Goal: Information Seeking & Learning: Learn about a topic

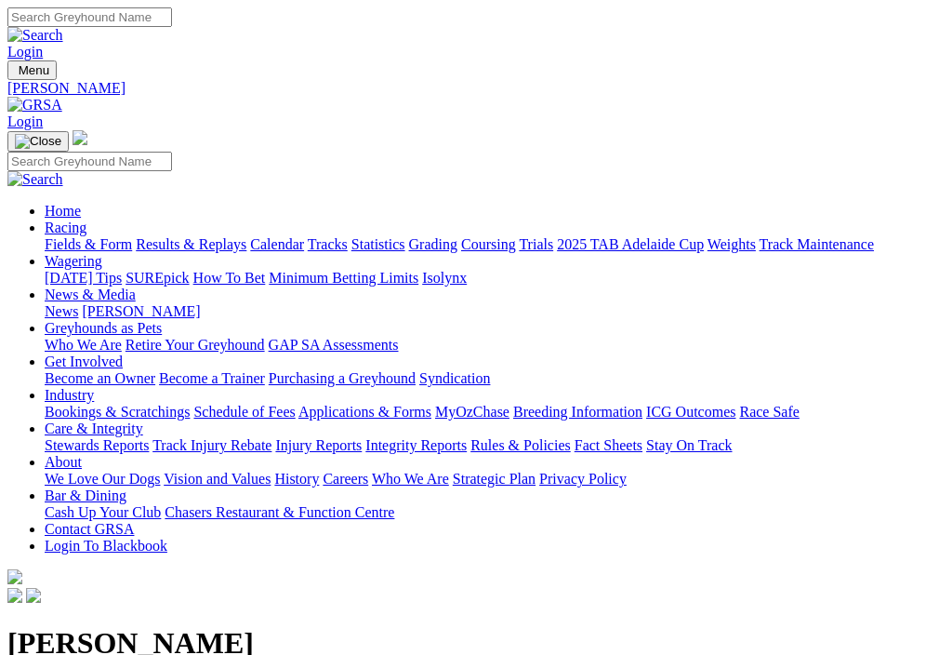
scroll to position [1756, 0]
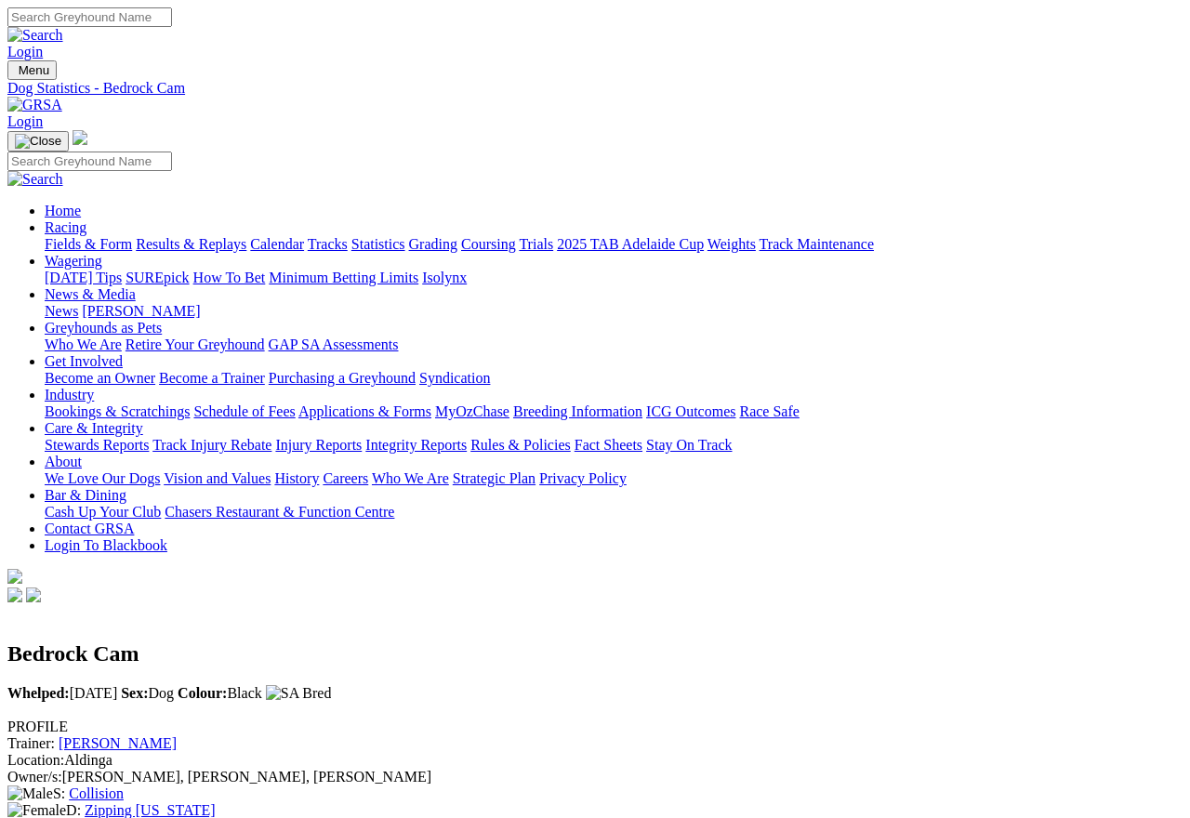
click at [206, 236] on link "Results & Replays" at bounding box center [191, 244] width 111 height 16
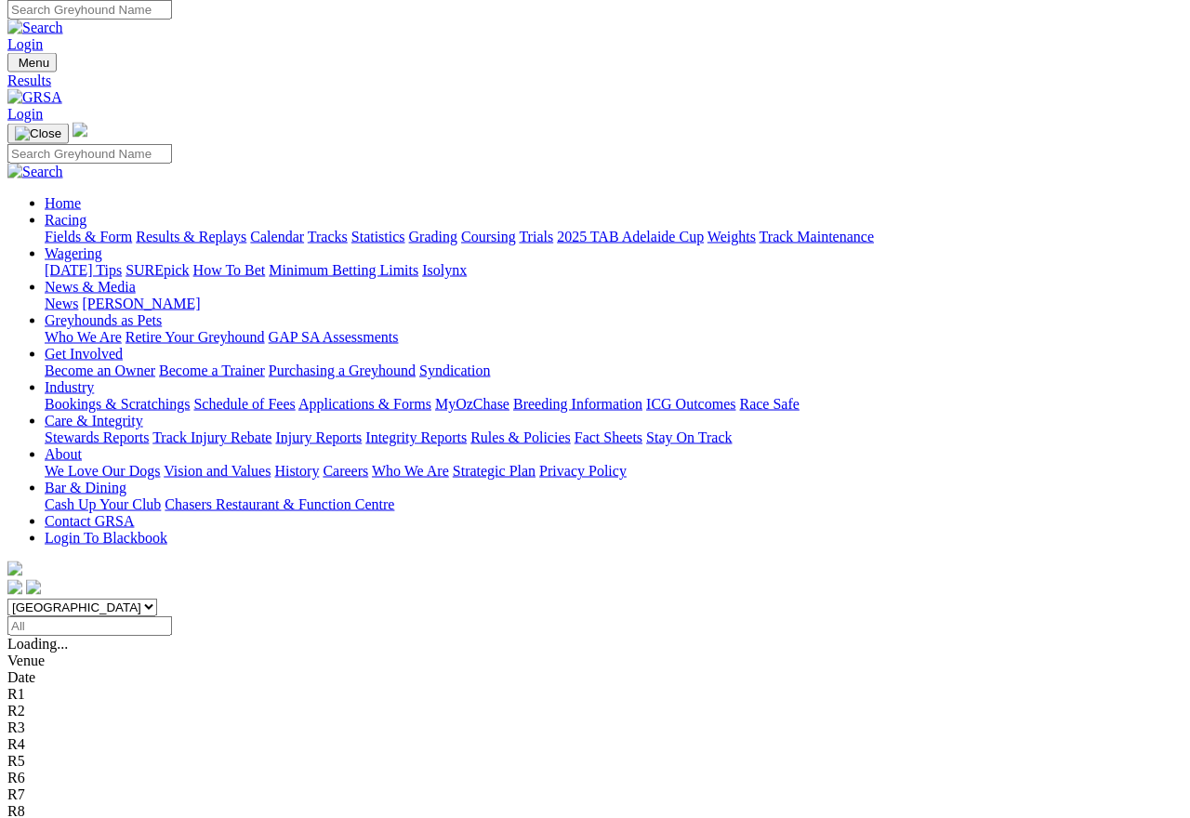
scroll to position [4, 0]
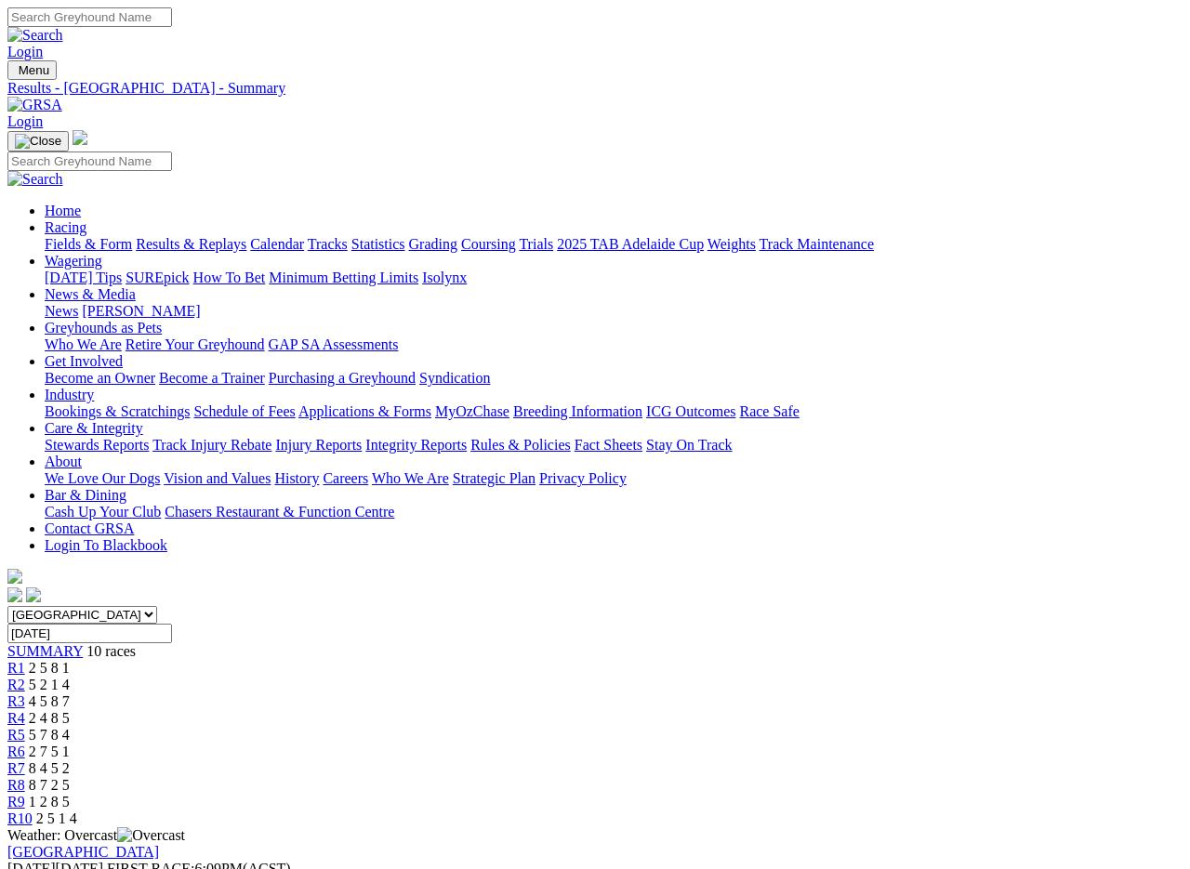
click at [83, 236] on link "Fields & Form" at bounding box center [88, 244] width 87 height 16
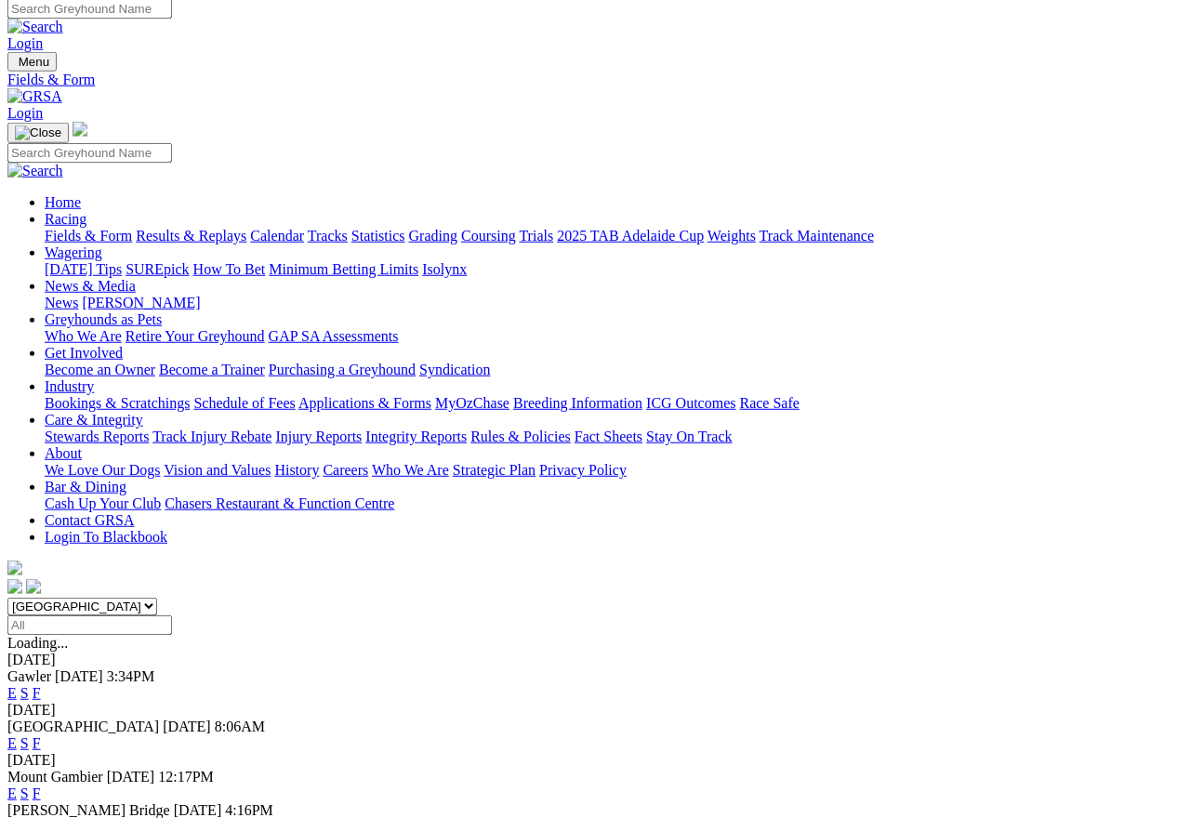
scroll to position [8, 0]
click at [239, 228] on link "Results & Replays" at bounding box center [191, 236] width 111 height 16
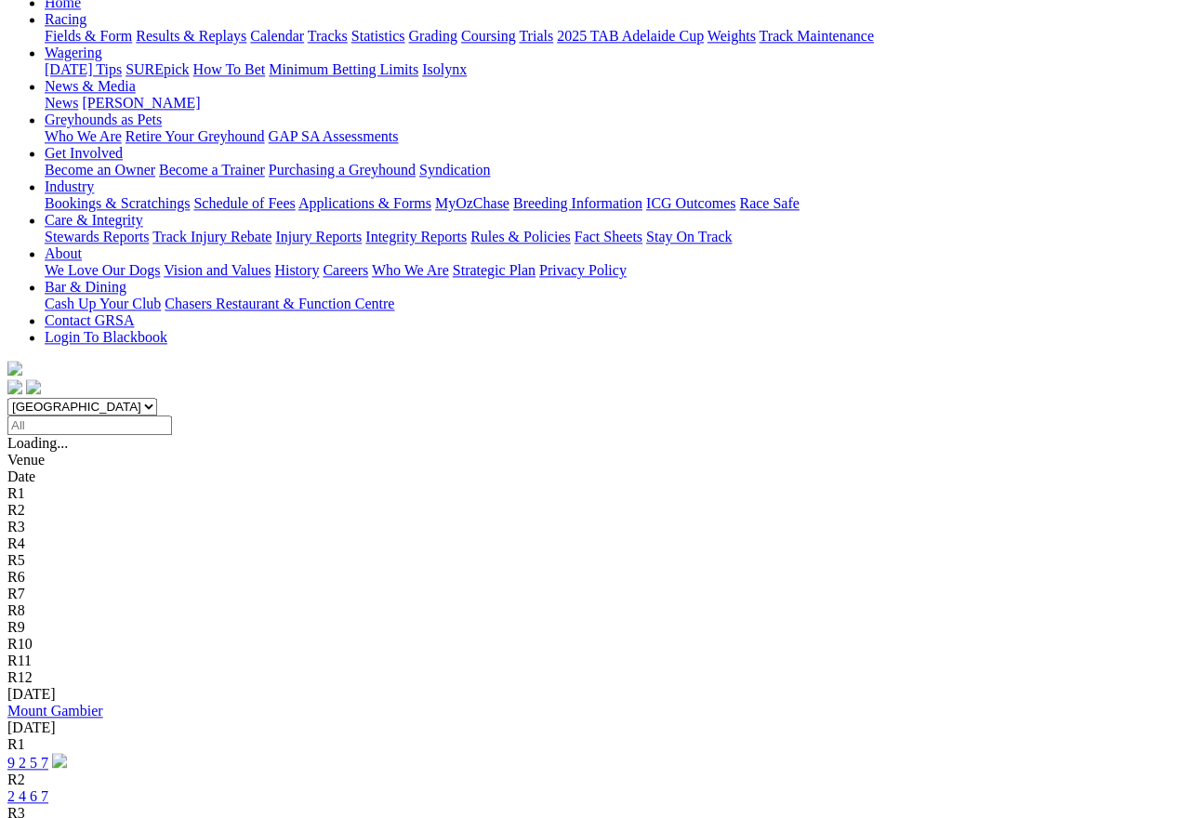
scroll to position [209, 0]
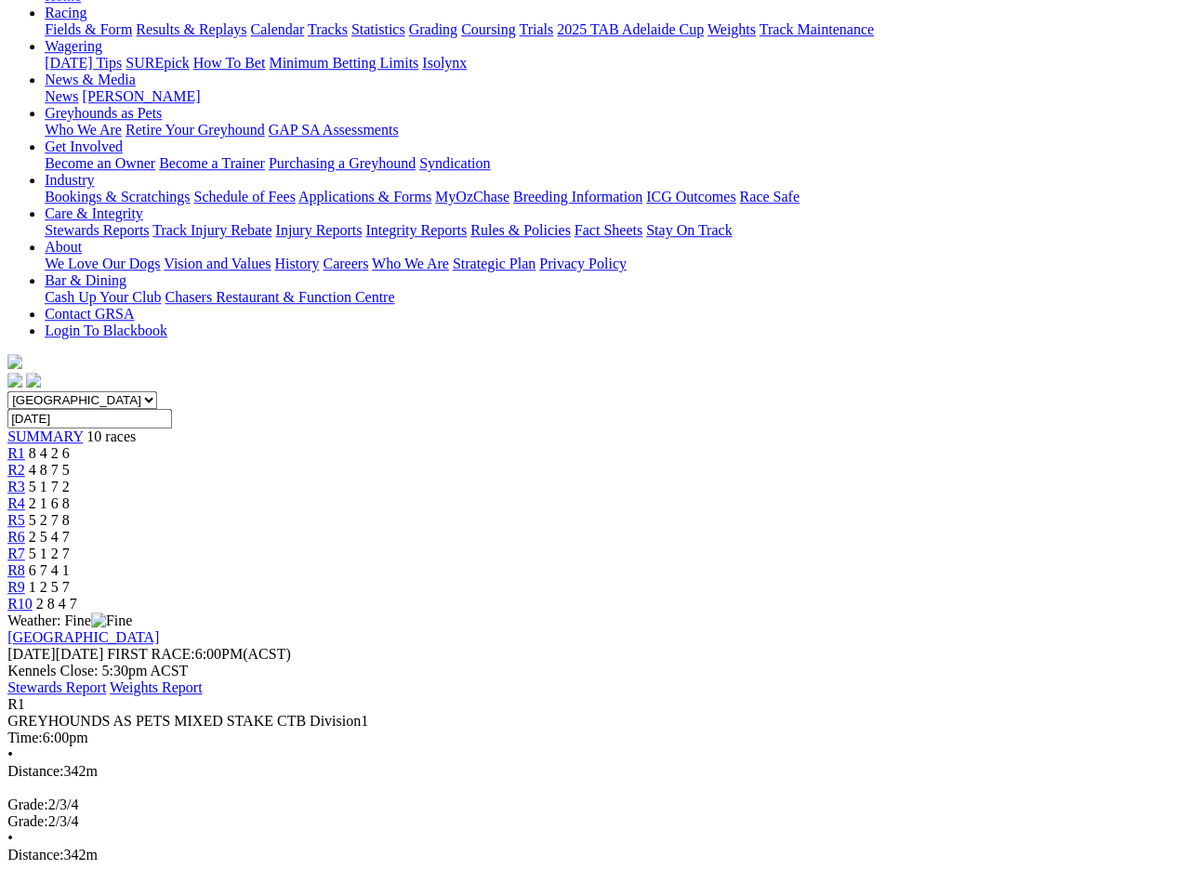
scroll to position [209, 1]
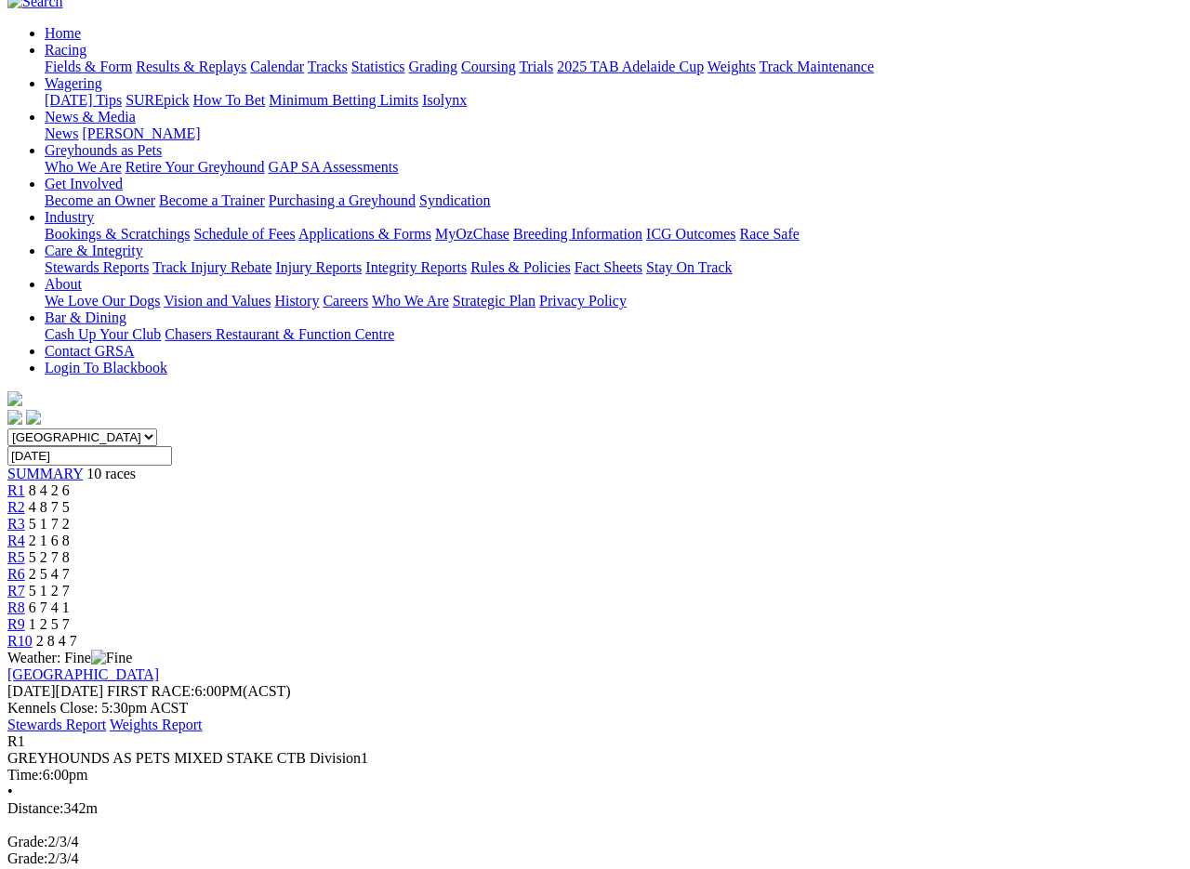
click at [25, 499] on span "R2" at bounding box center [16, 507] width 18 height 16
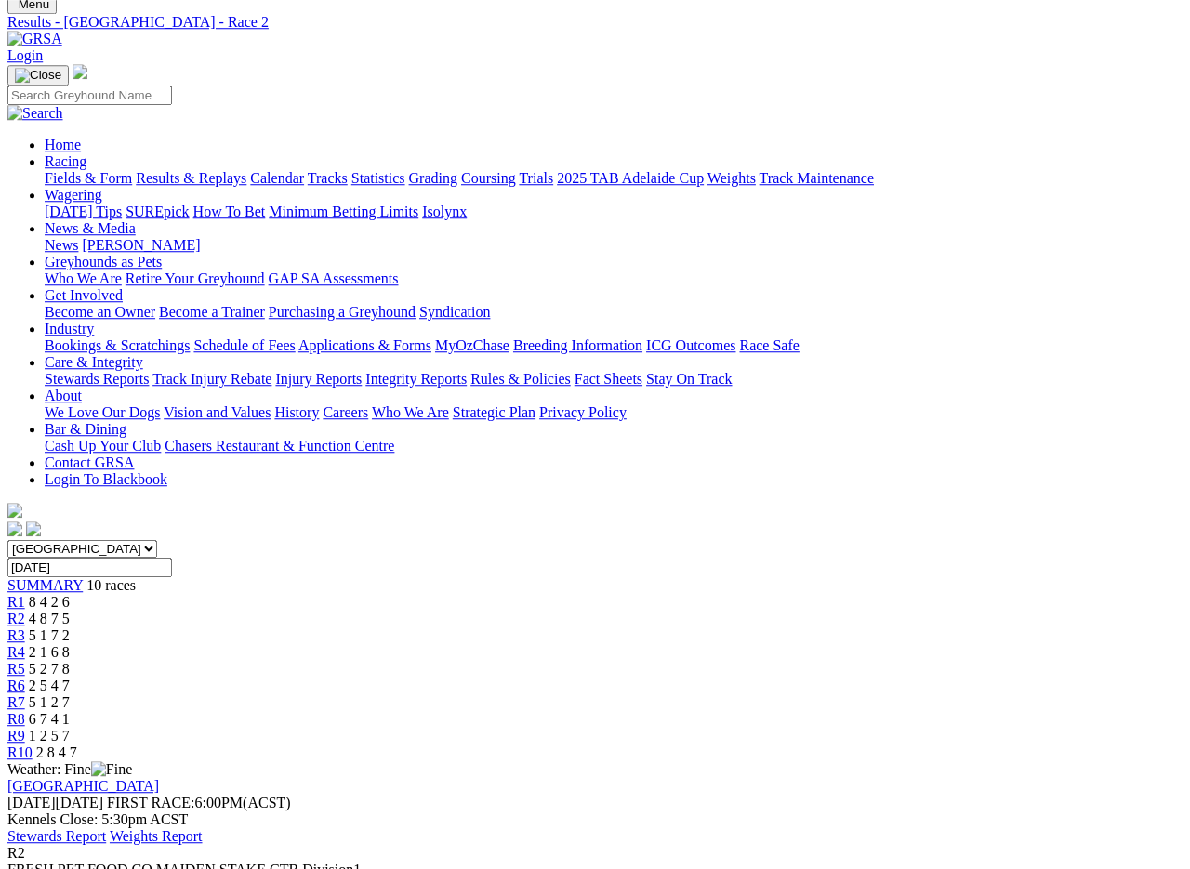
scroll to position [64, 0]
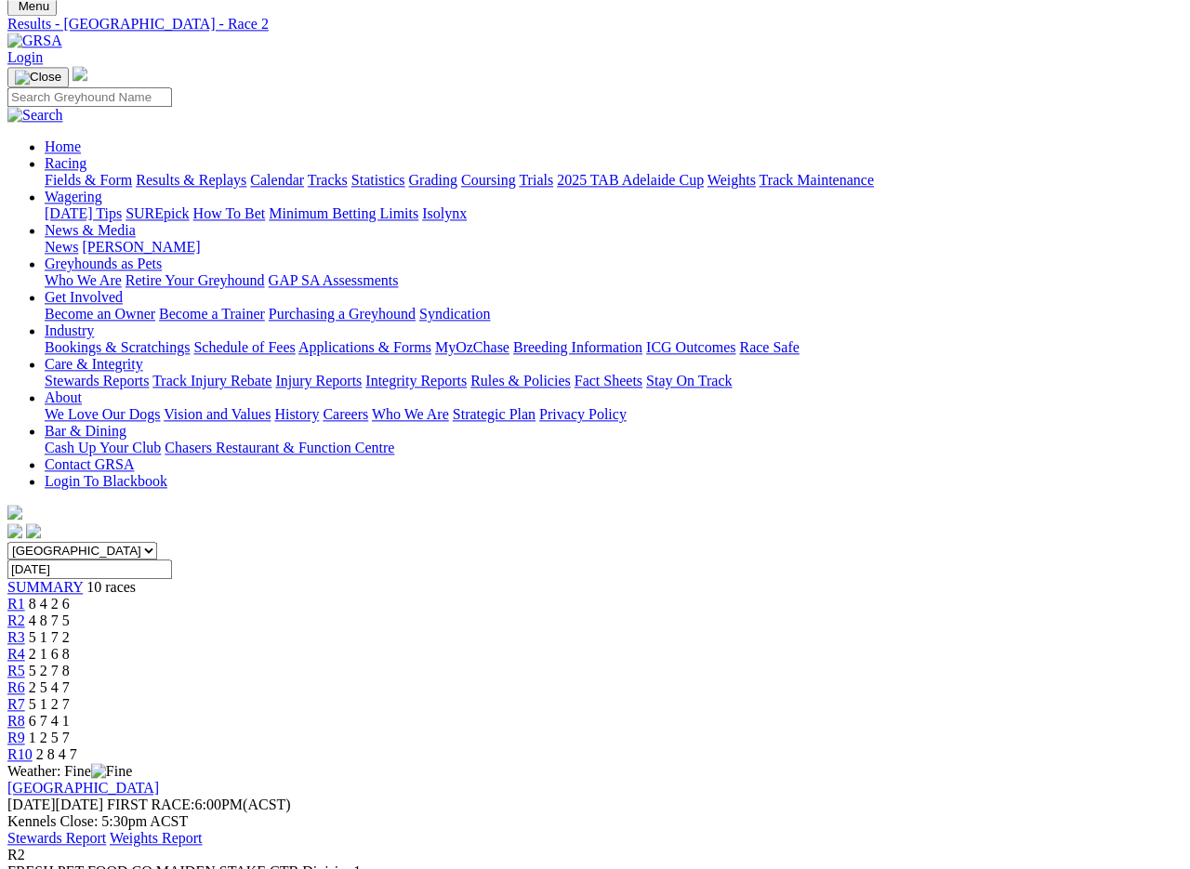
click at [25, 630] on span "R3" at bounding box center [16, 638] width 18 height 16
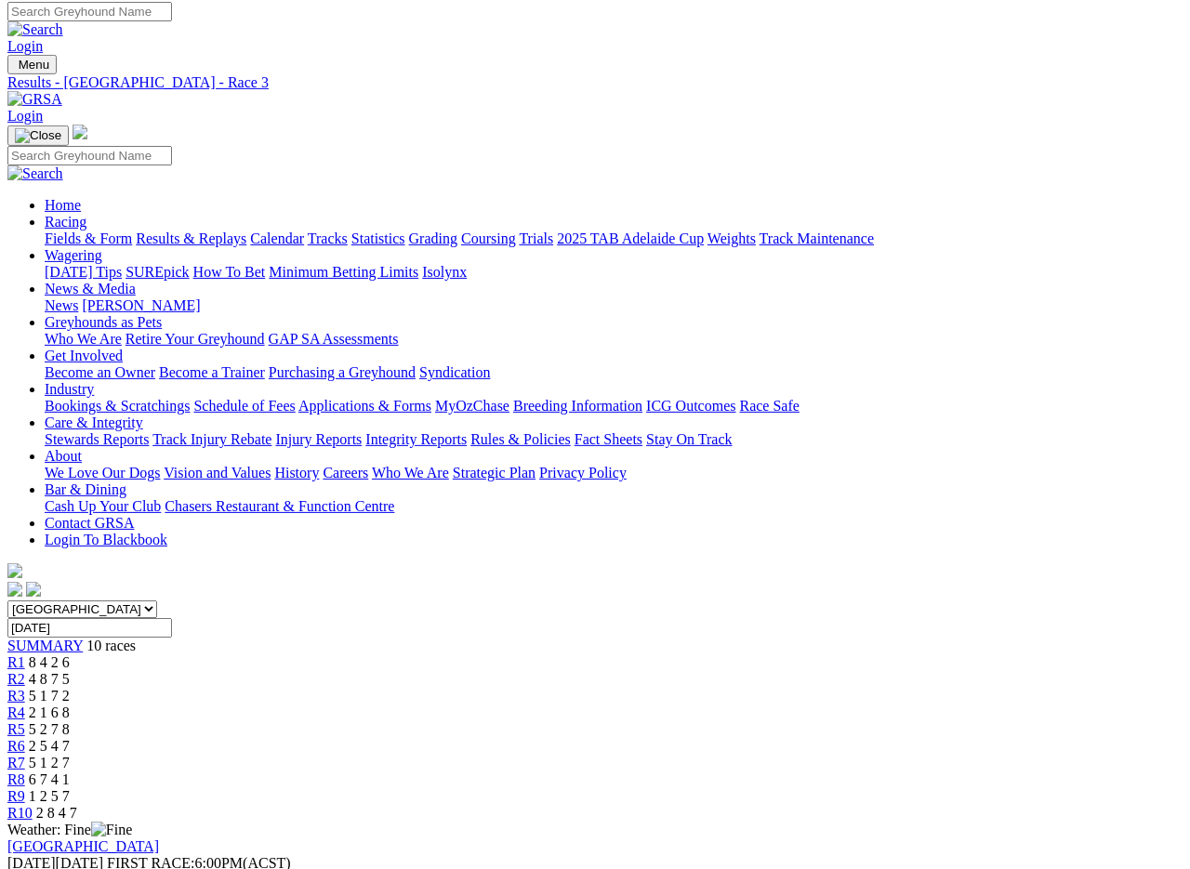
scroll to position [7, 0]
click at [25, 704] on span "R4" at bounding box center [16, 712] width 18 height 16
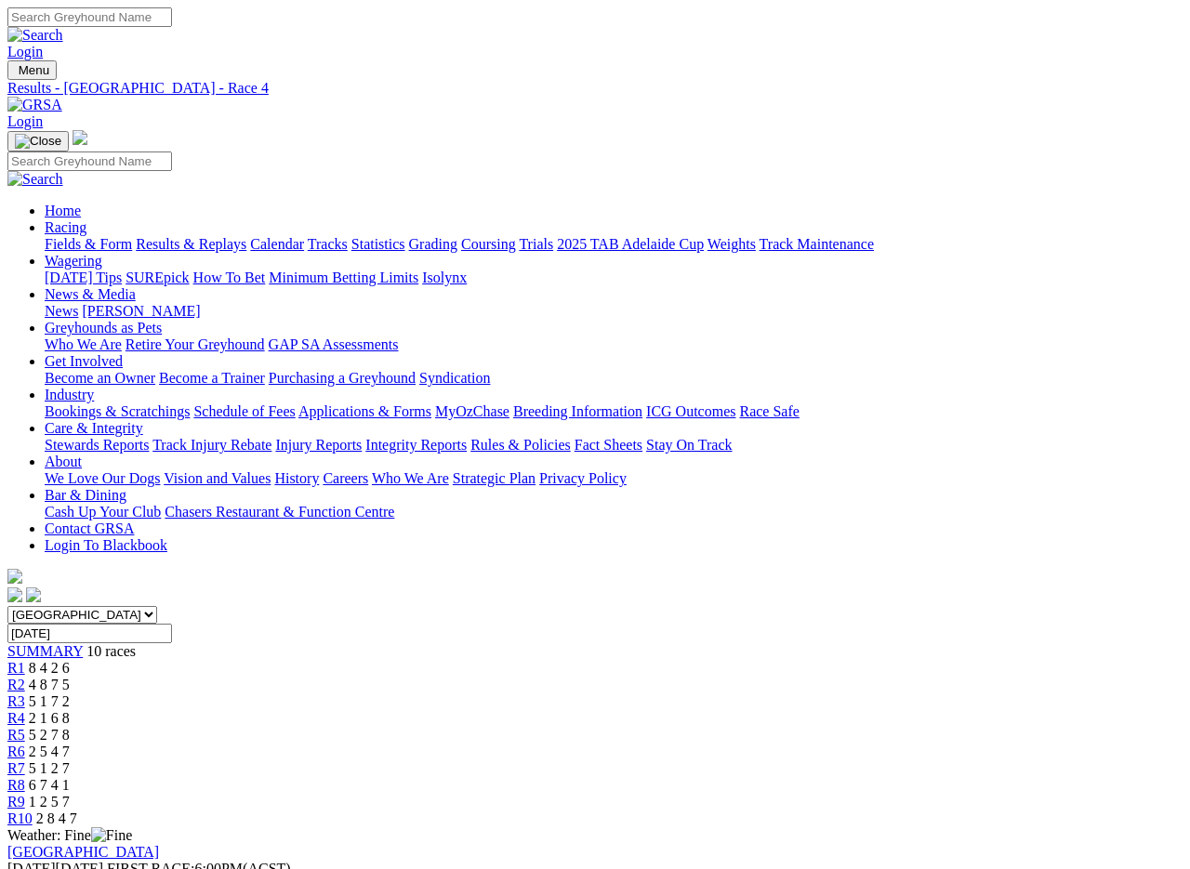
click at [92, 236] on link "Fields & Form" at bounding box center [88, 244] width 87 height 16
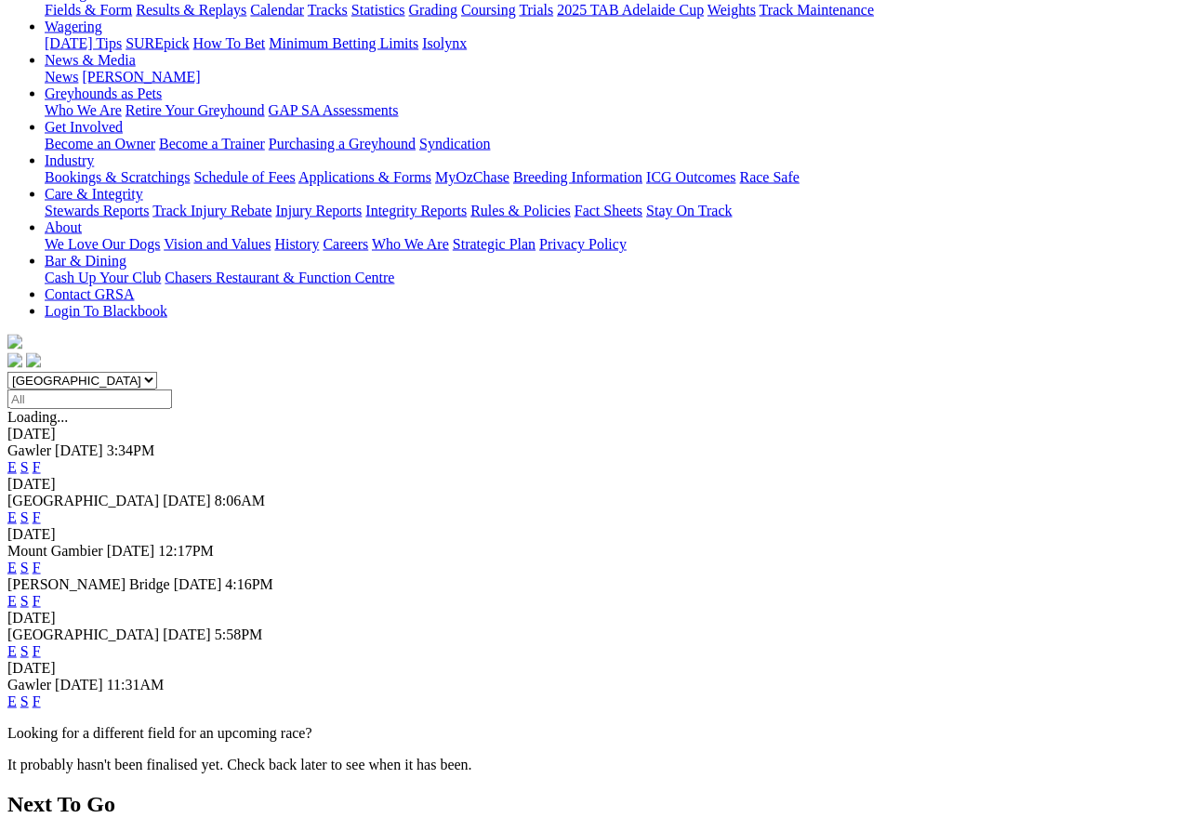
scroll to position [235, 0]
click at [159, 492] on span "[GEOGRAPHIC_DATA]" at bounding box center [83, 500] width 152 height 16
click at [17, 509] on link "E" at bounding box center [11, 517] width 9 height 16
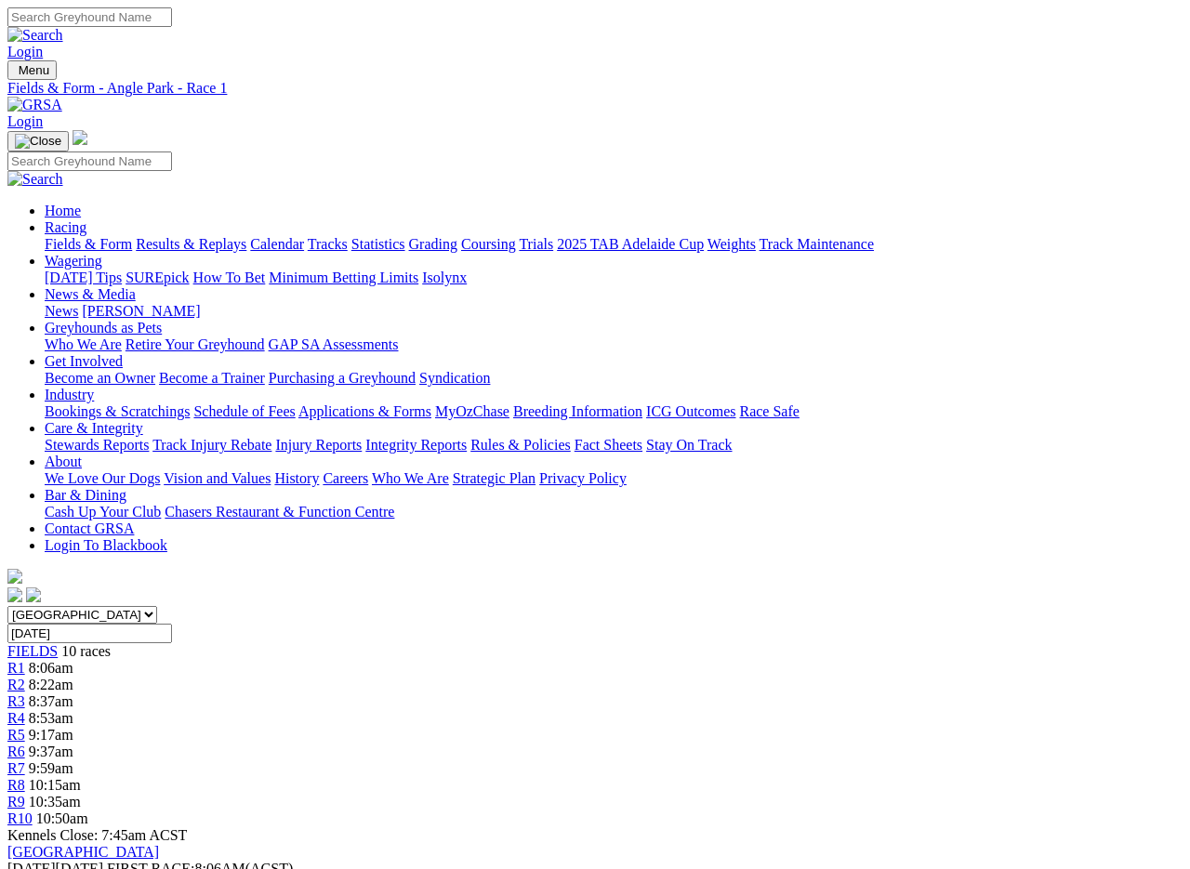
click at [25, 710] on link "R4" at bounding box center [16, 718] width 18 height 16
click at [25, 727] on link "R5" at bounding box center [16, 735] width 18 height 16
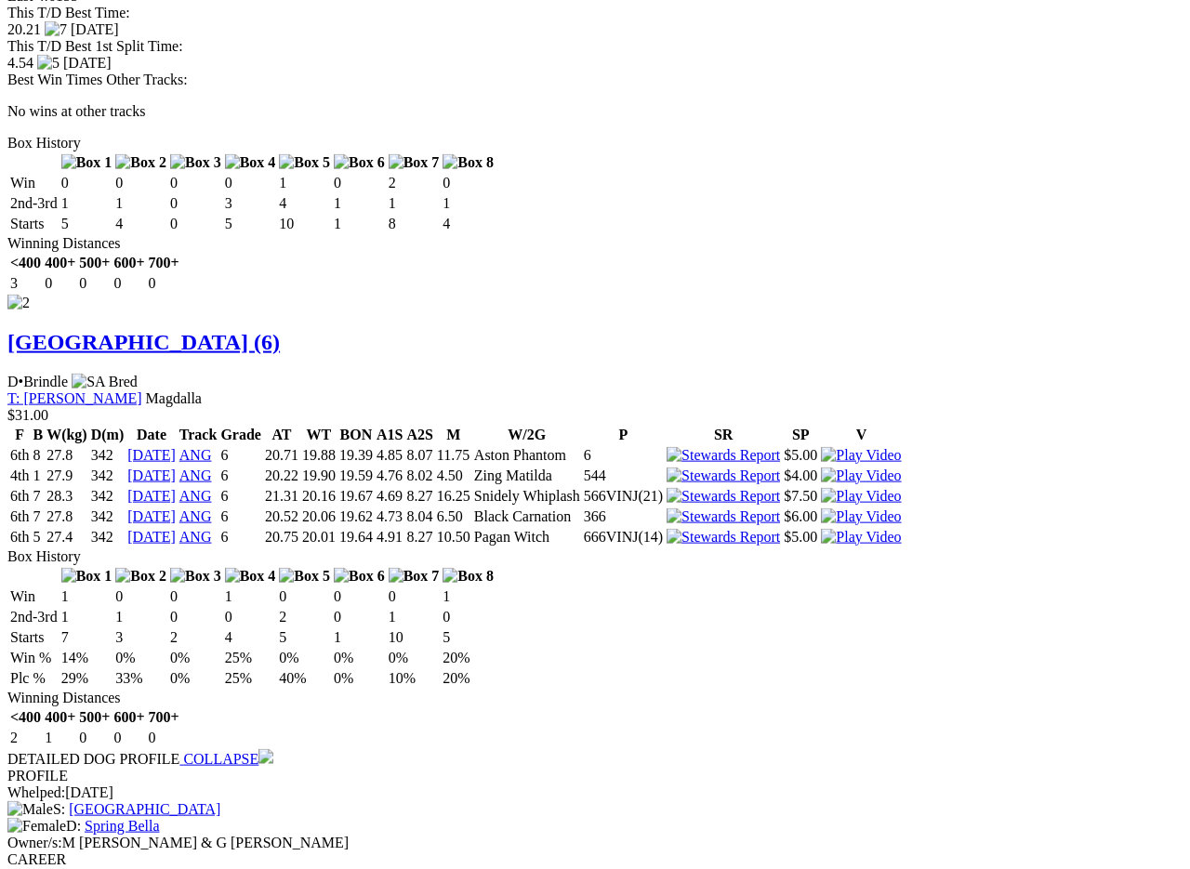
scroll to position [2741, 0]
